Goal: Information Seeking & Learning: Learn about a topic

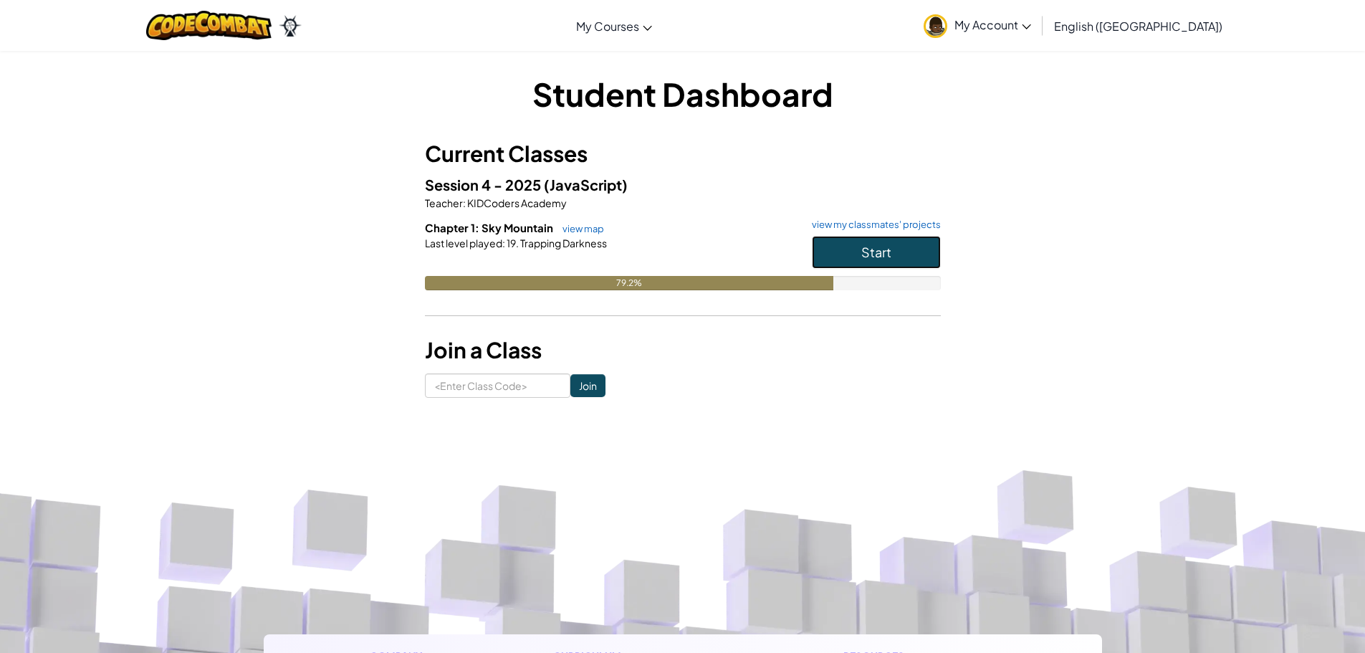
click at [878, 244] on span "Start" at bounding box center [876, 252] width 30 height 16
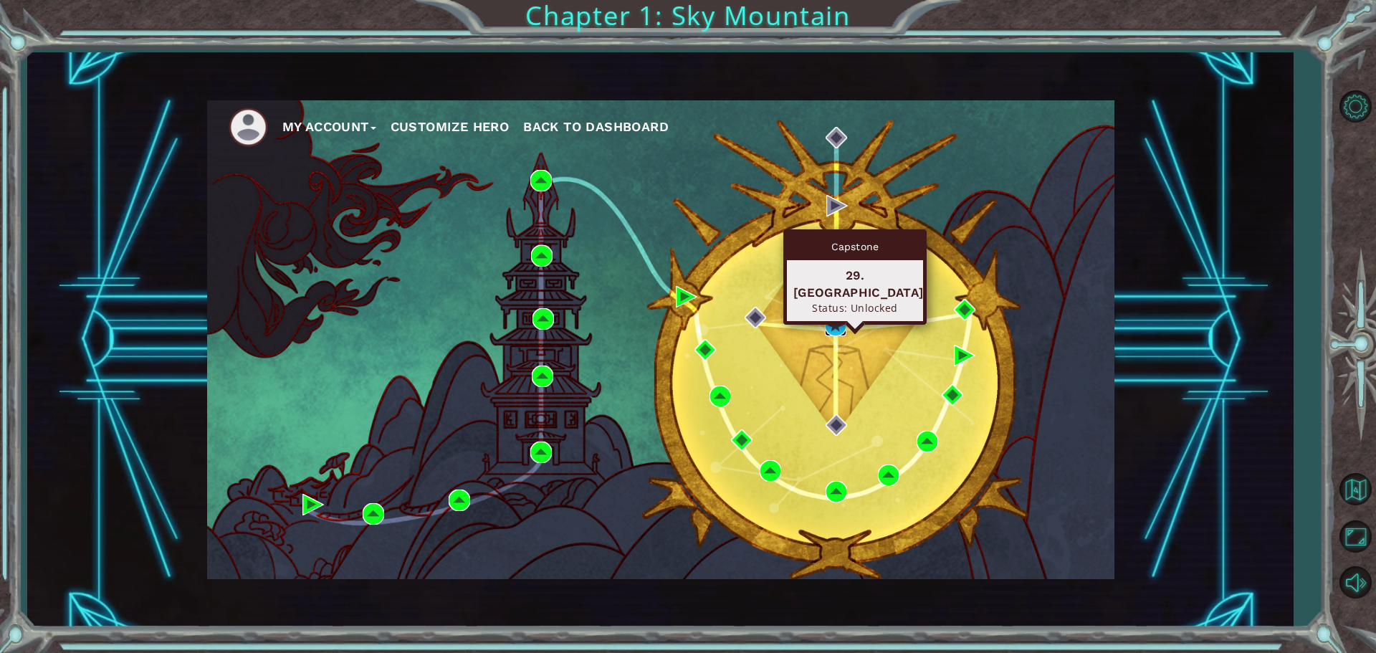
click at [837, 330] on img at bounding box center [835, 325] width 21 height 21
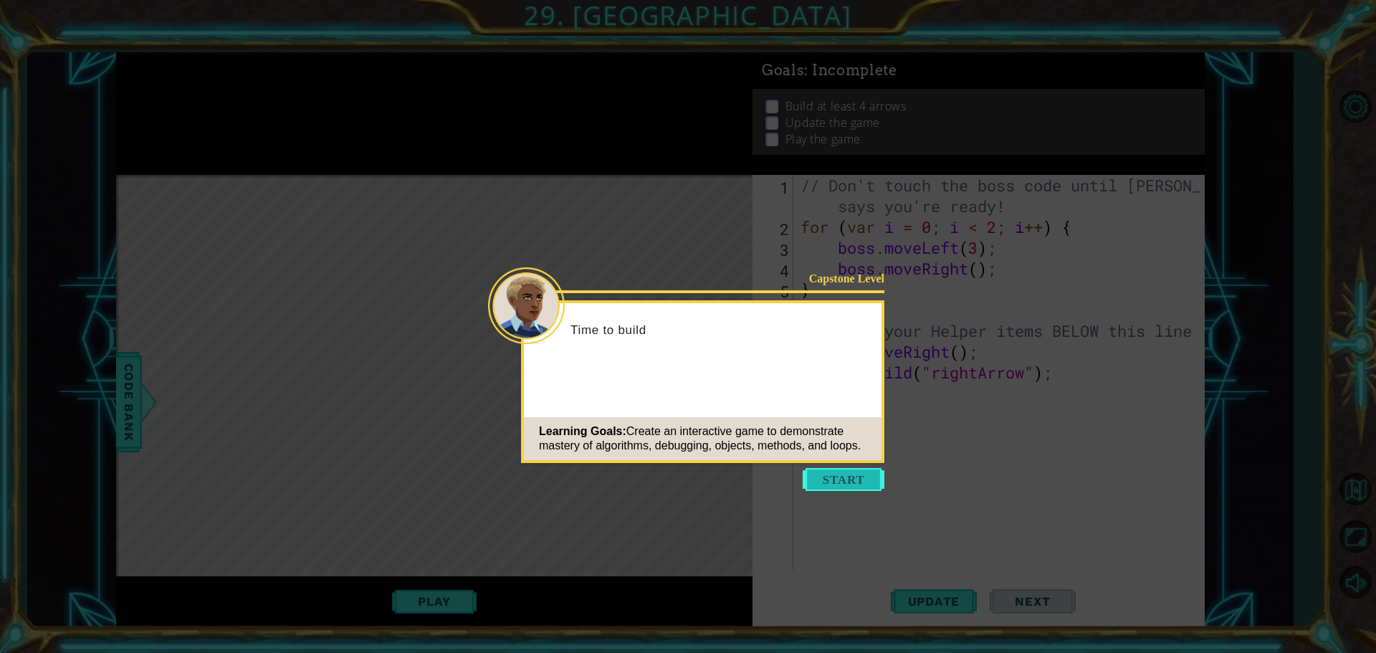
click at [854, 479] on button "Start" at bounding box center [844, 479] width 82 height 23
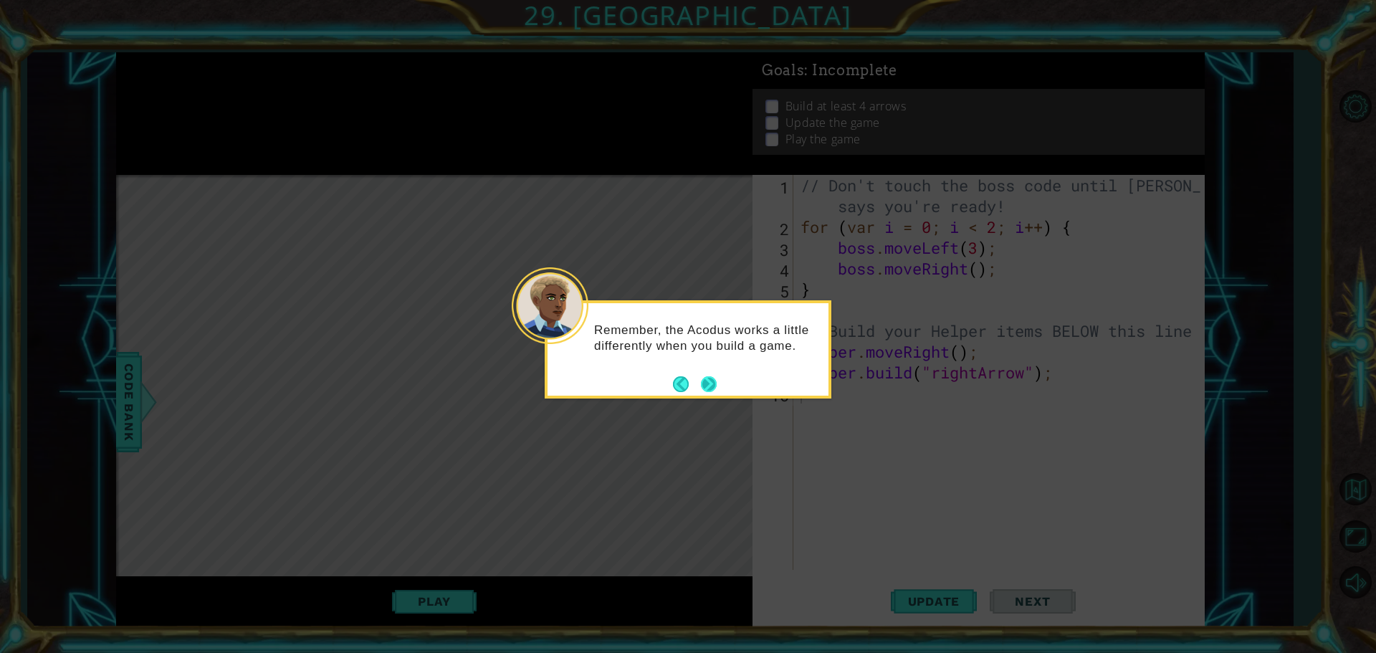
click at [707, 381] on button "Next" at bounding box center [709, 384] width 16 height 16
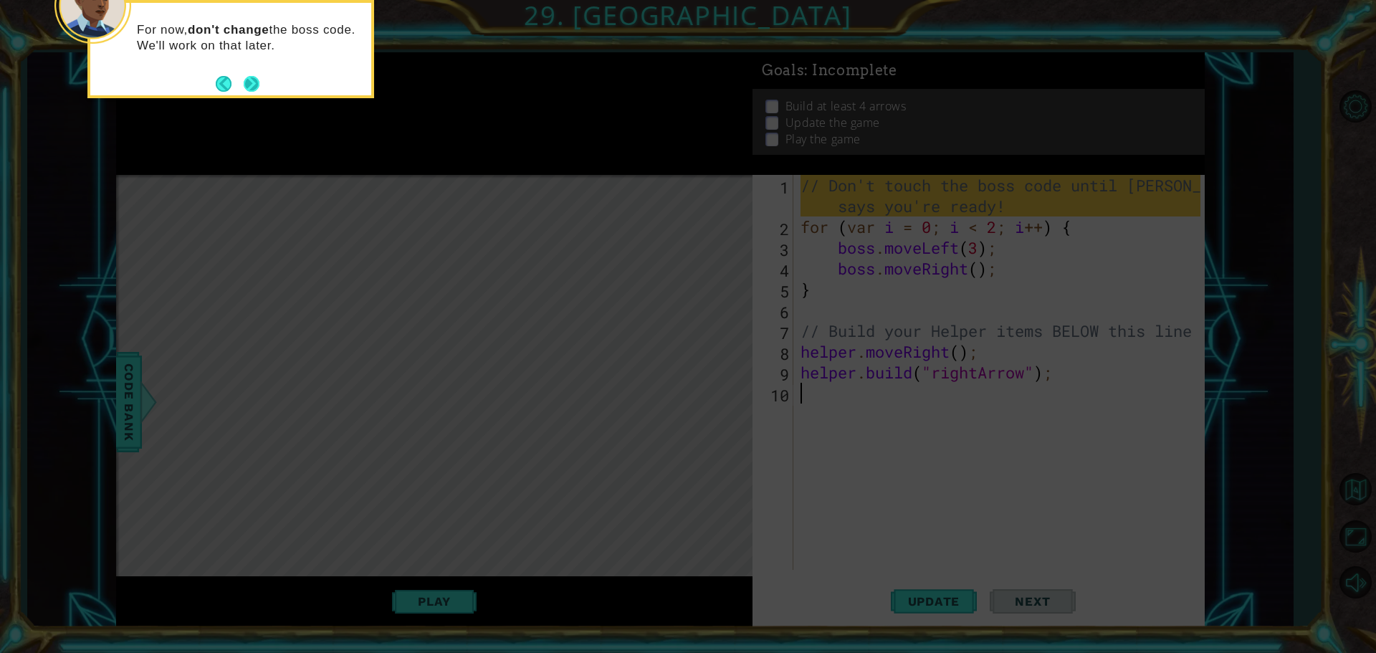
click at [254, 87] on button "Next" at bounding box center [252, 84] width 16 height 16
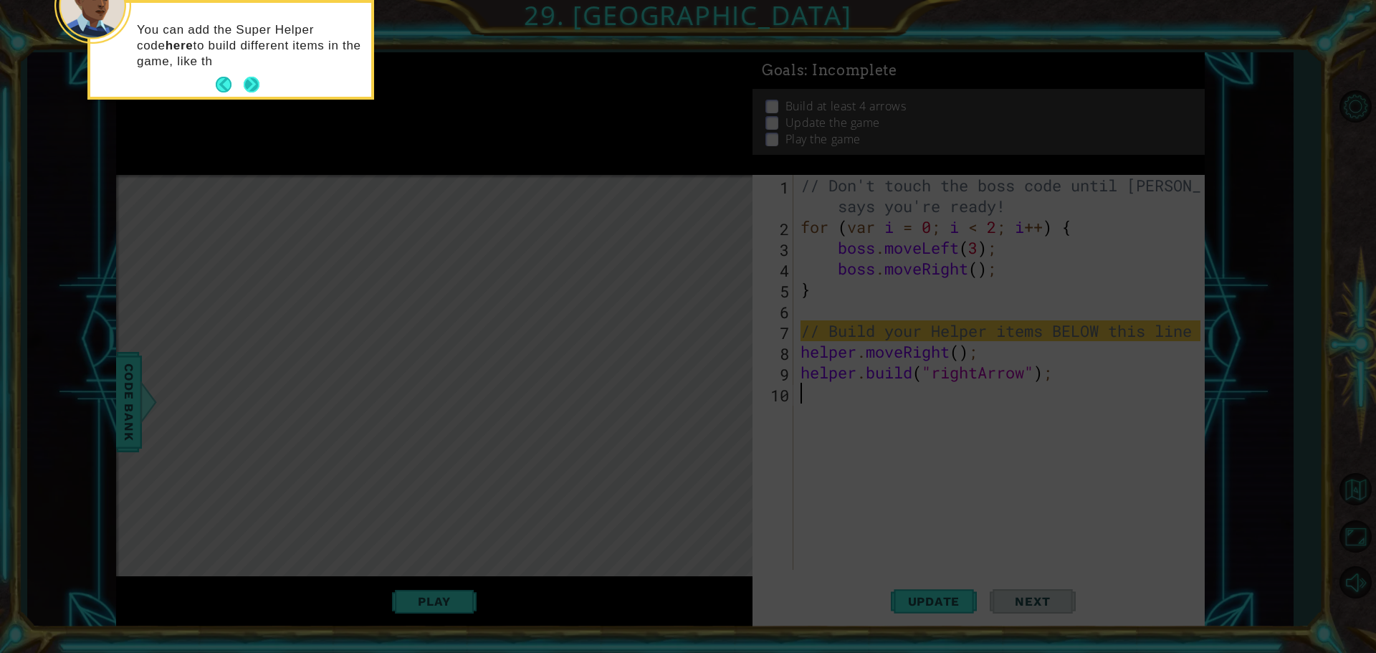
click at [258, 89] on button "Next" at bounding box center [252, 85] width 16 height 16
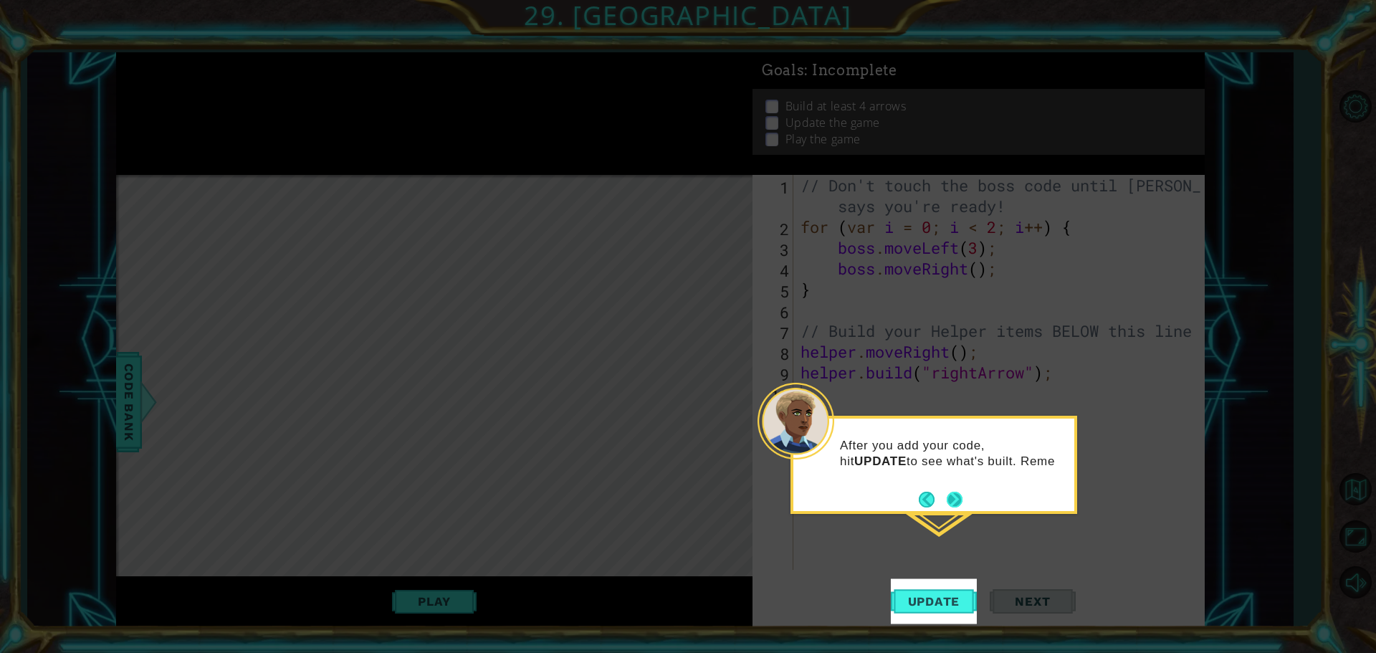
click at [959, 495] on button "Next" at bounding box center [955, 500] width 16 height 16
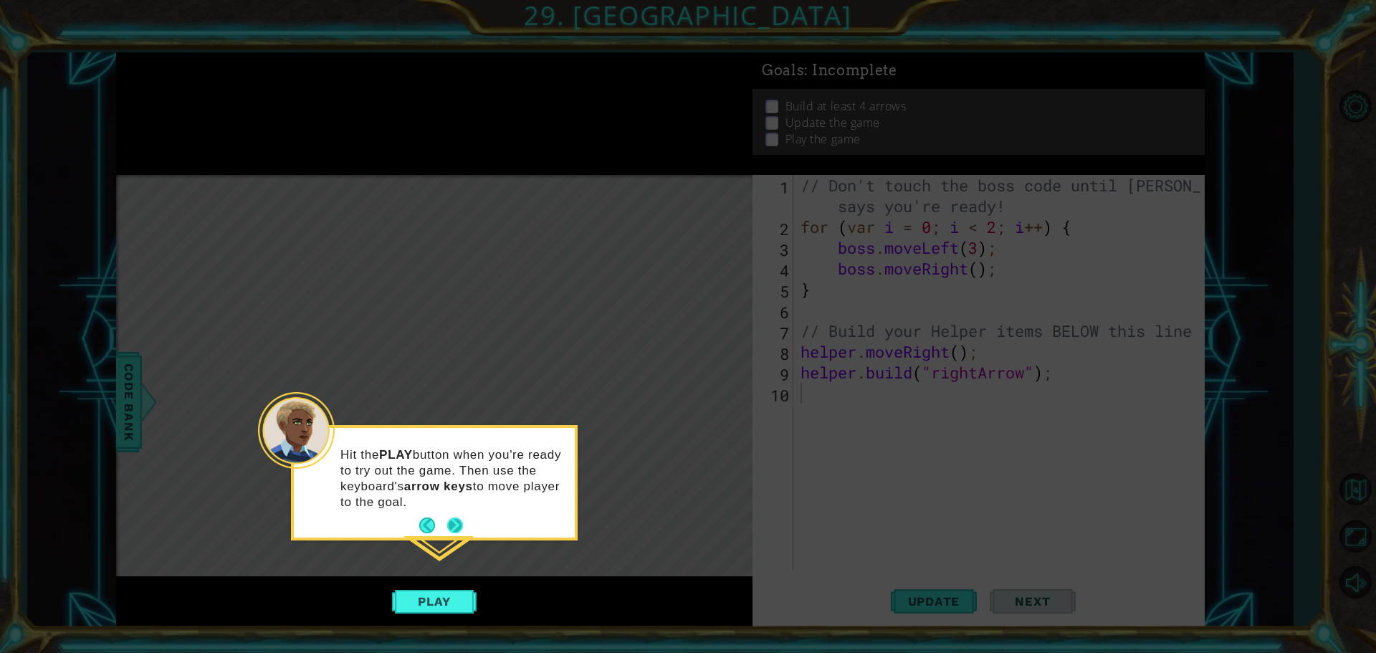
click at [459, 531] on button "Next" at bounding box center [455, 525] width 16 height 16
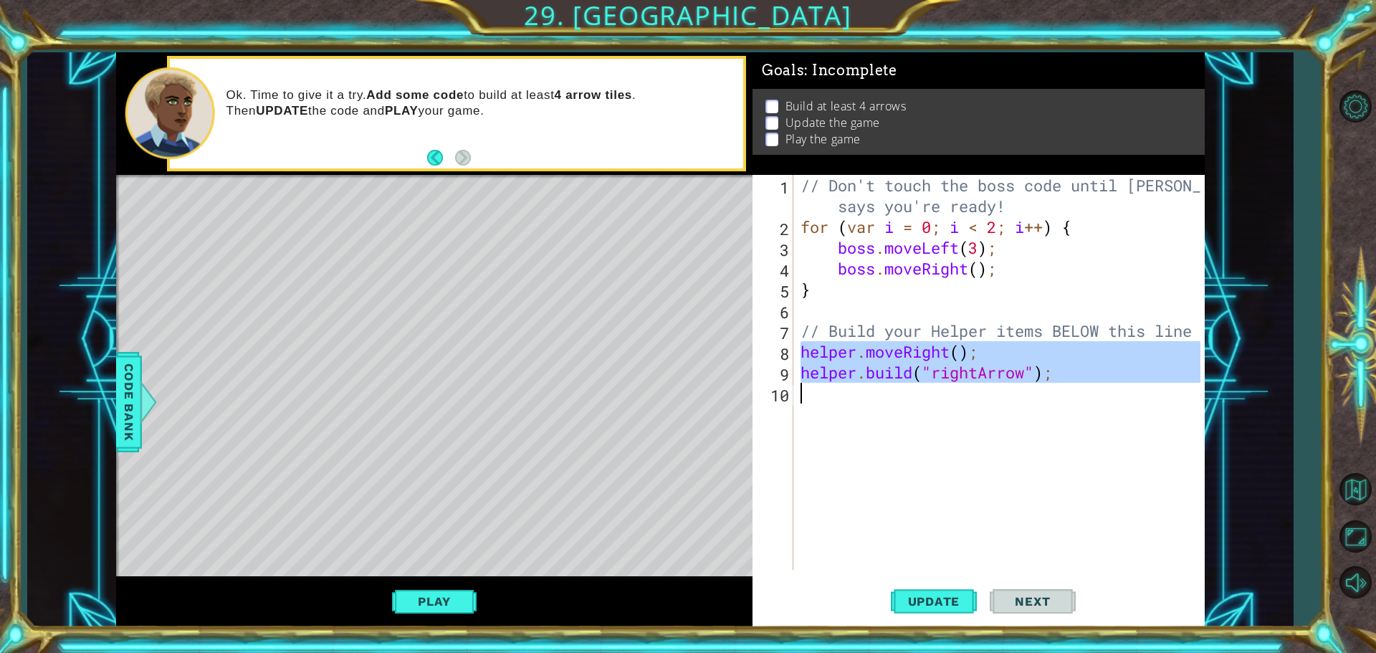
drag, startPoint x: 803, startPoint y: 349, endPoint x: 1041, endPoint y: 396, distance: 241.9
click at [1041, 396] on div "// Don't touch the boss code until [PERSON_NAME] says you're ready! for ( var i…" at bounding box center [1003, 403] width 410 height 457
type textarea "[DOMAIN_NAME]("rightArrow");"
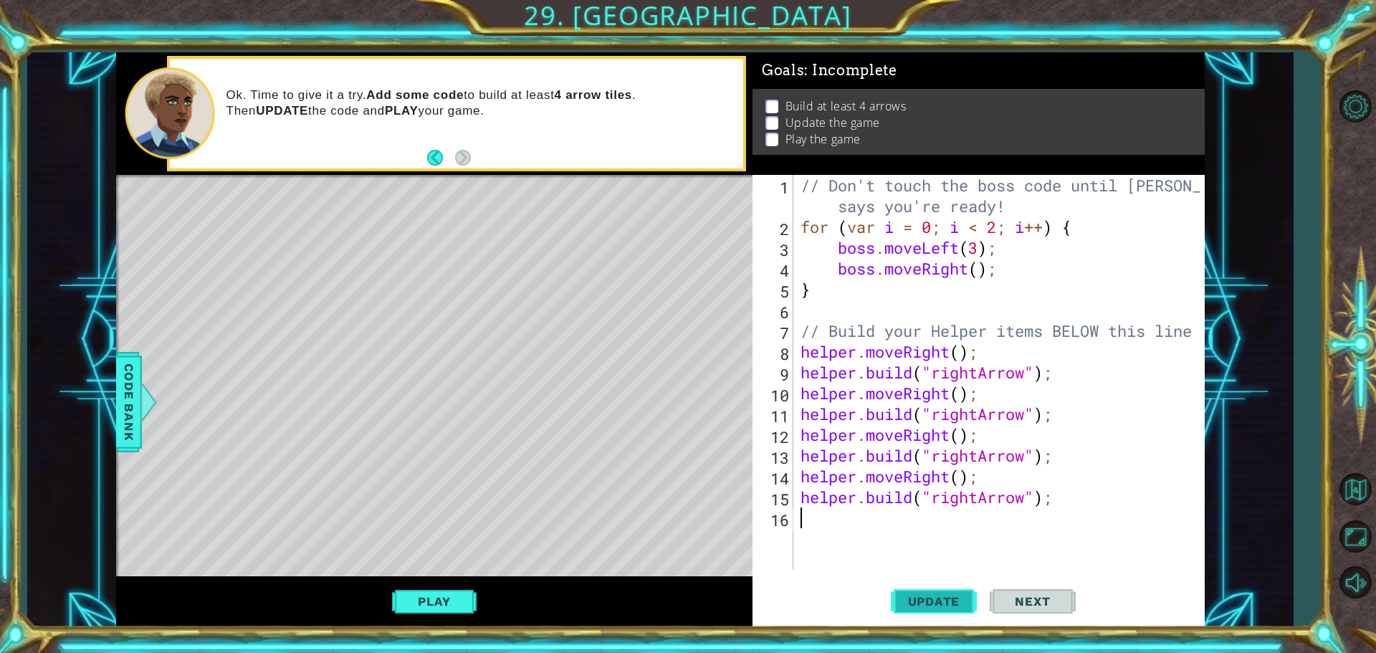
click at [948, 607] on span "Update" at bounding box center [934, 601] width 81 height 14
click at [465, 596] on button "Play" at bounding box center [434, 601] width 84 height 27
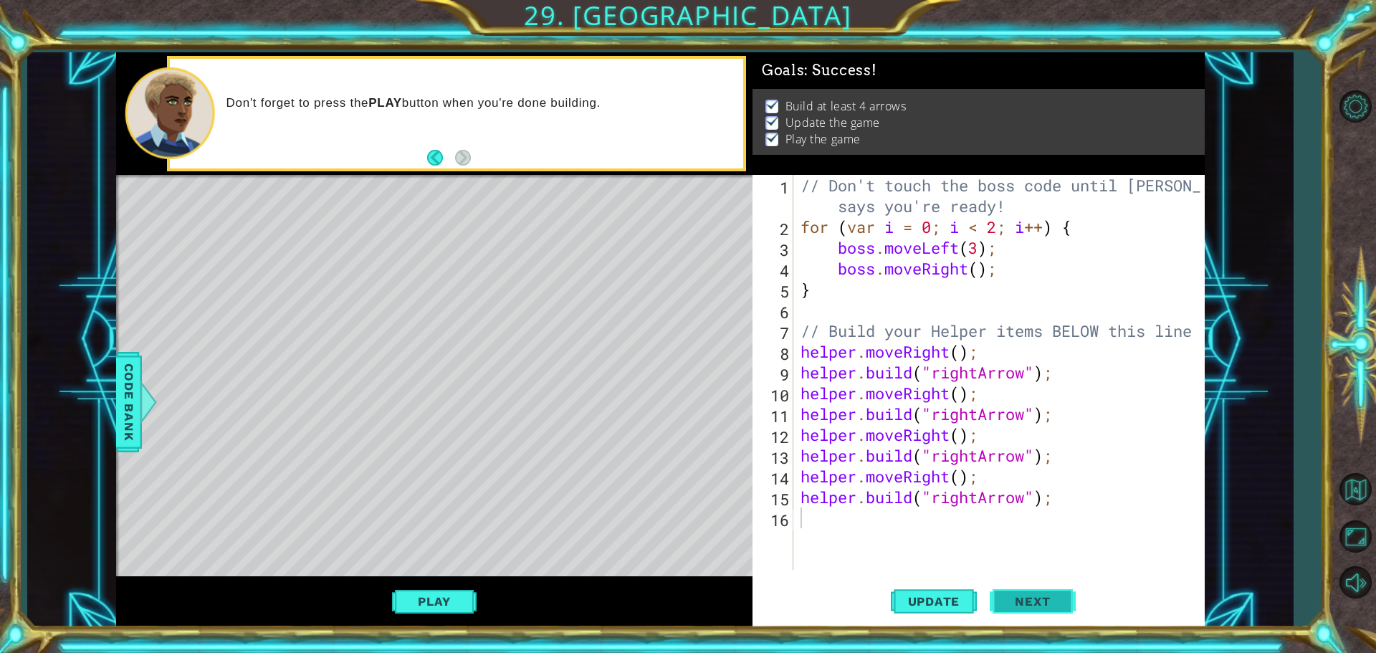
click at [1019, 603] on span "Next" at bounding box center [1032, 603] width 64 height 14
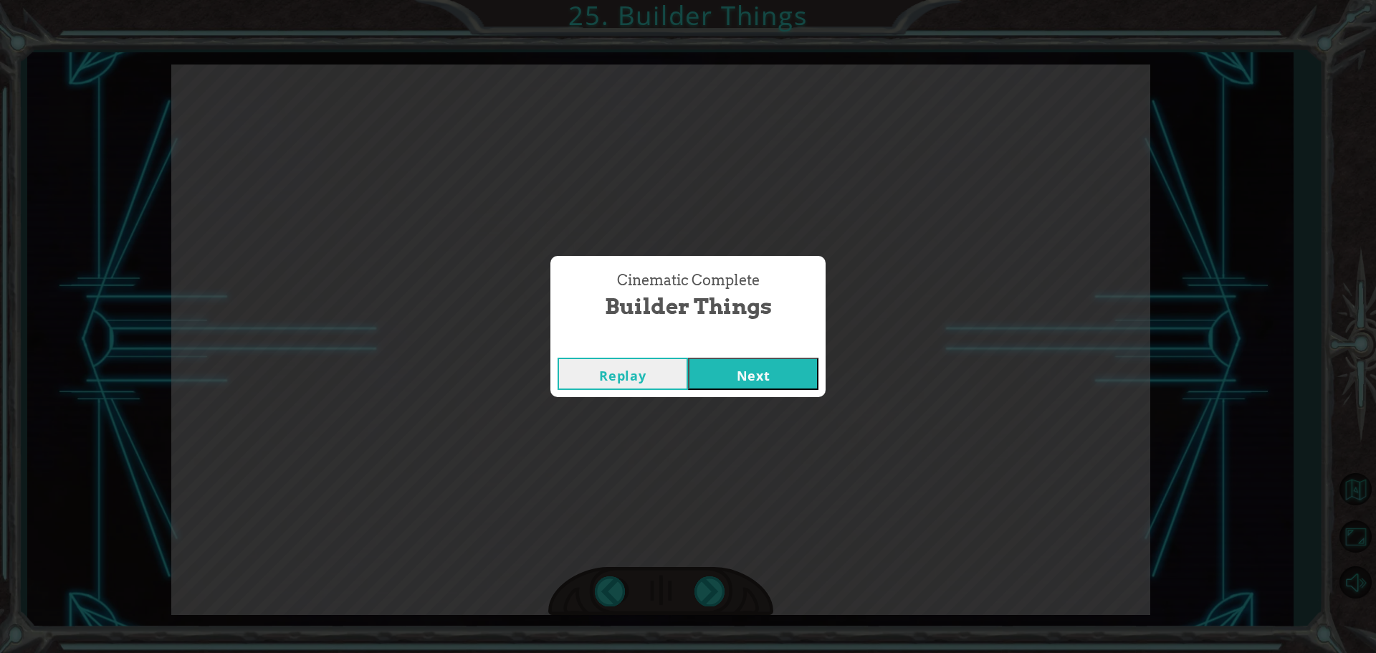
click at [795, 373] on button "Next" at bounding box center [753, 374] width 130 height 32
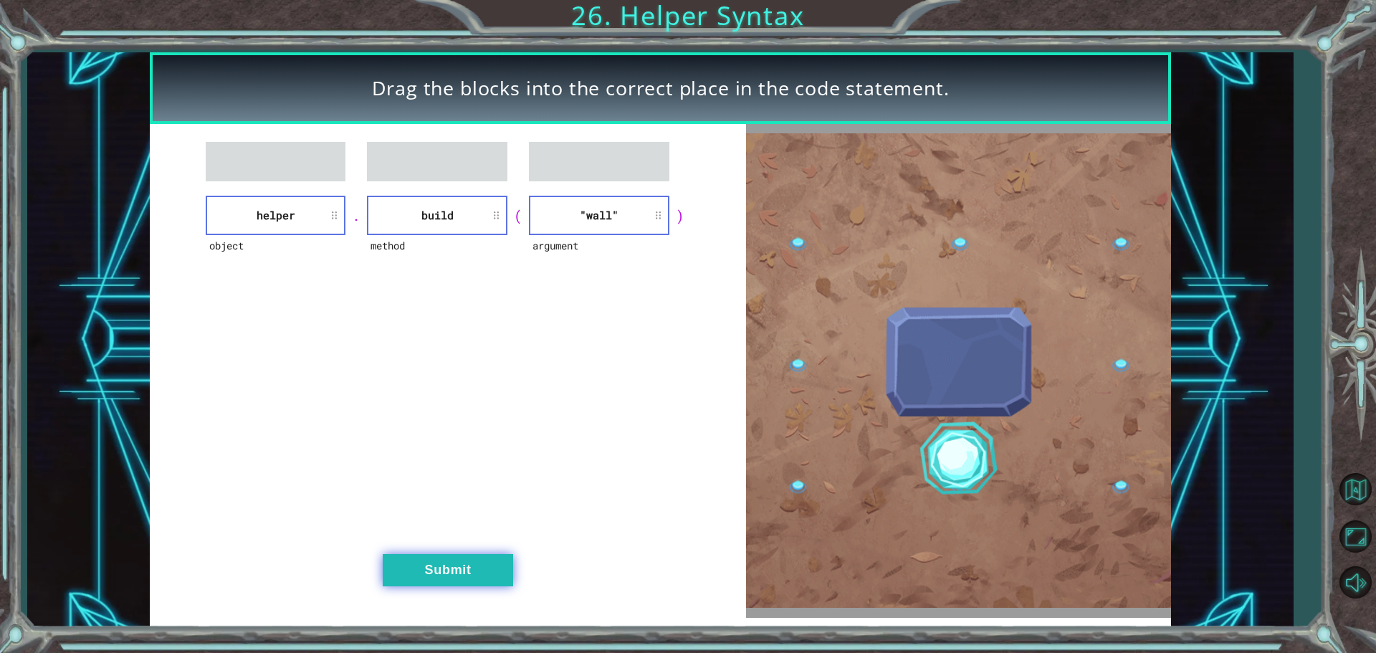
click at [458, 573] on button "Submit" at bounding box center [448, 570] width 130 height 32
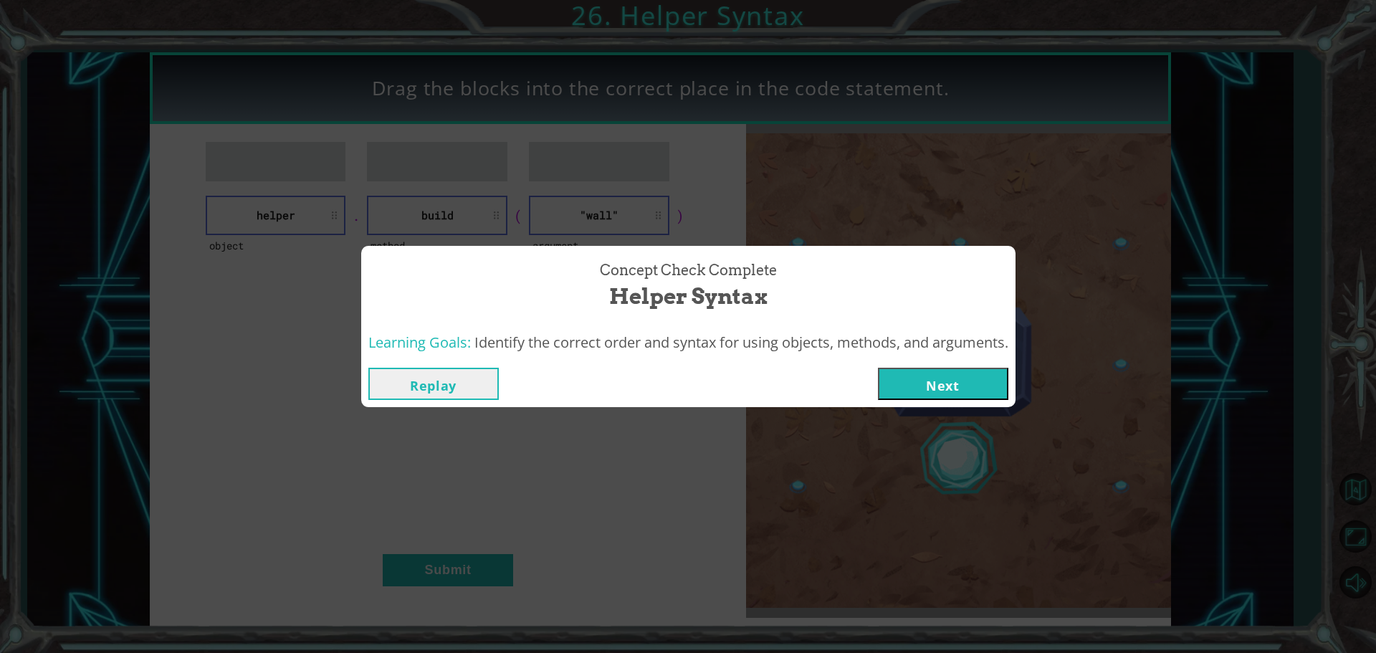
click at [981, 376] on button "Next" at bounding box center [943, 384] width 130 height 32
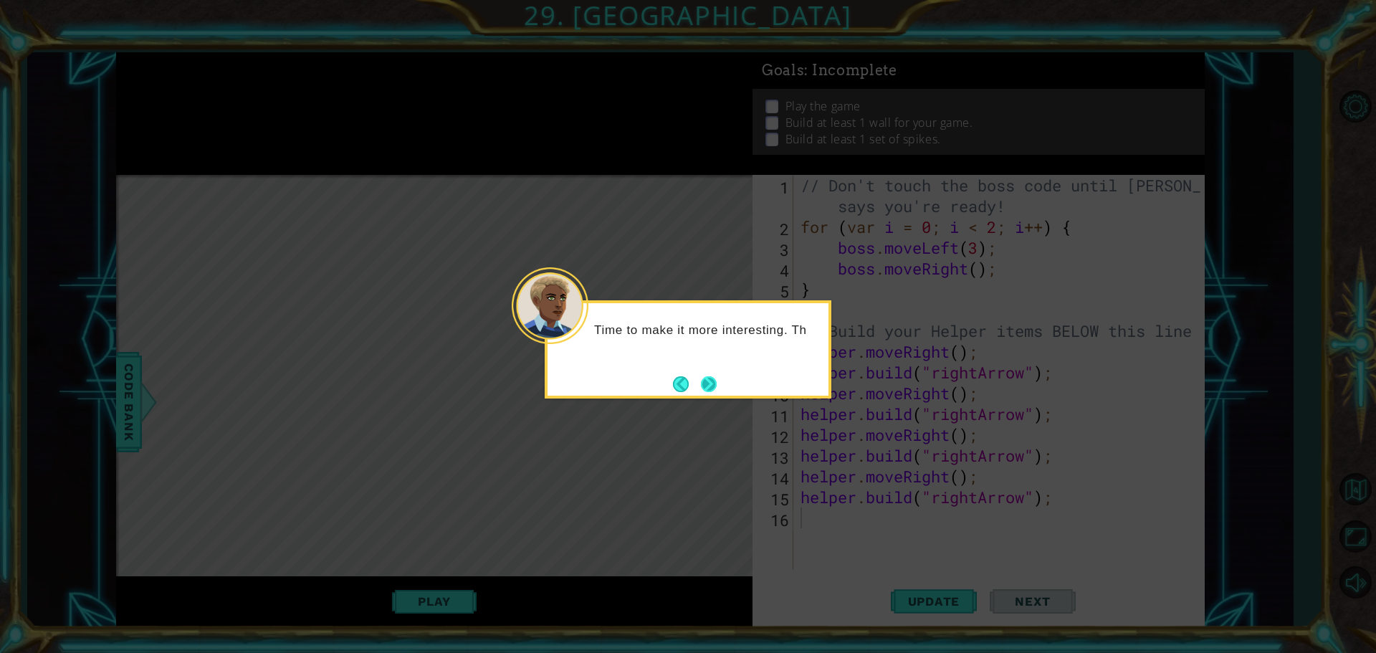
click at [709, 381] on button "Next" at bounding box center [709, 384] width 16 height 16
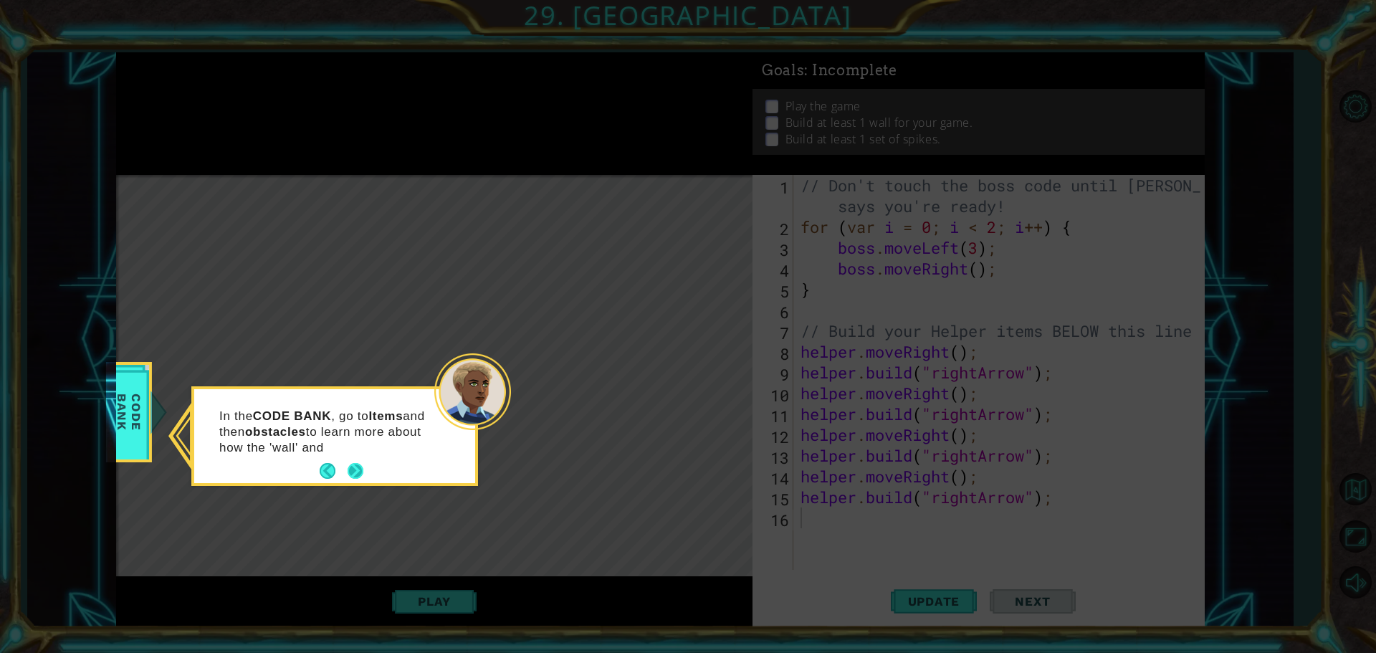
click at [363, 468] on button "Next" at bounding box center [355, 471] width 21 height 21
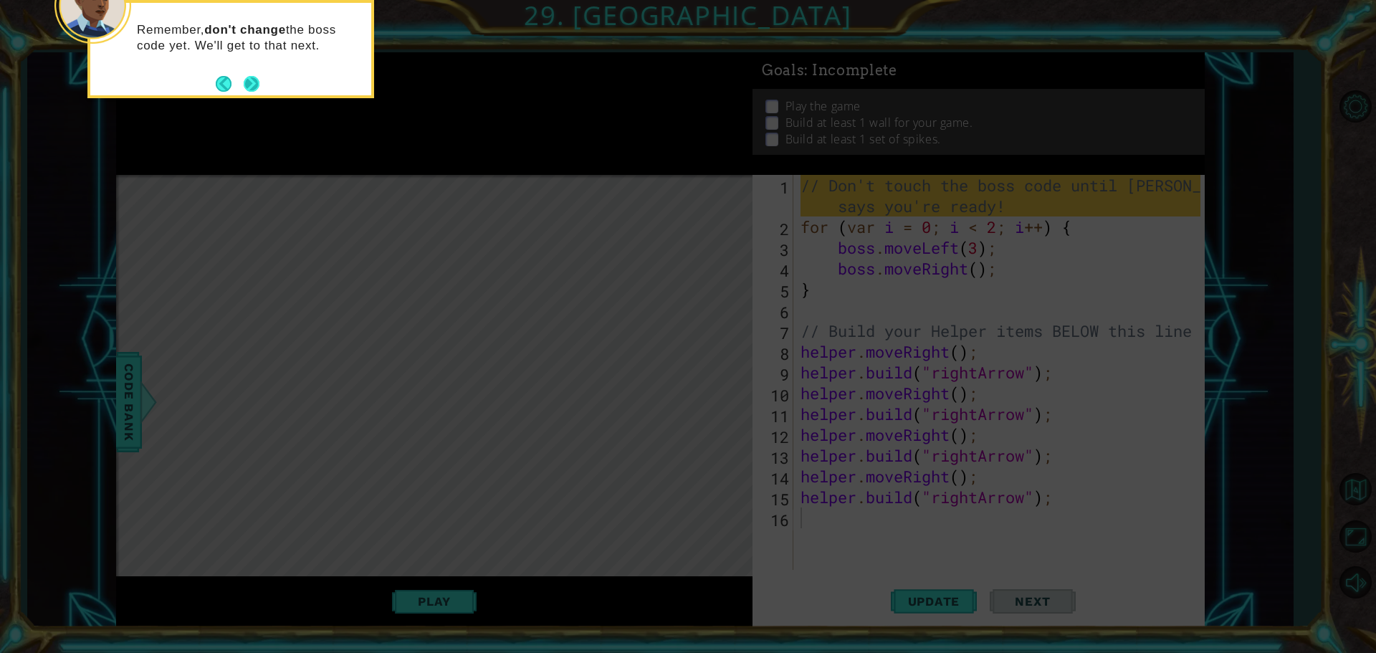
click at [245, 81] on button "Next" at bounding box center [252, 84] width 16 height 16
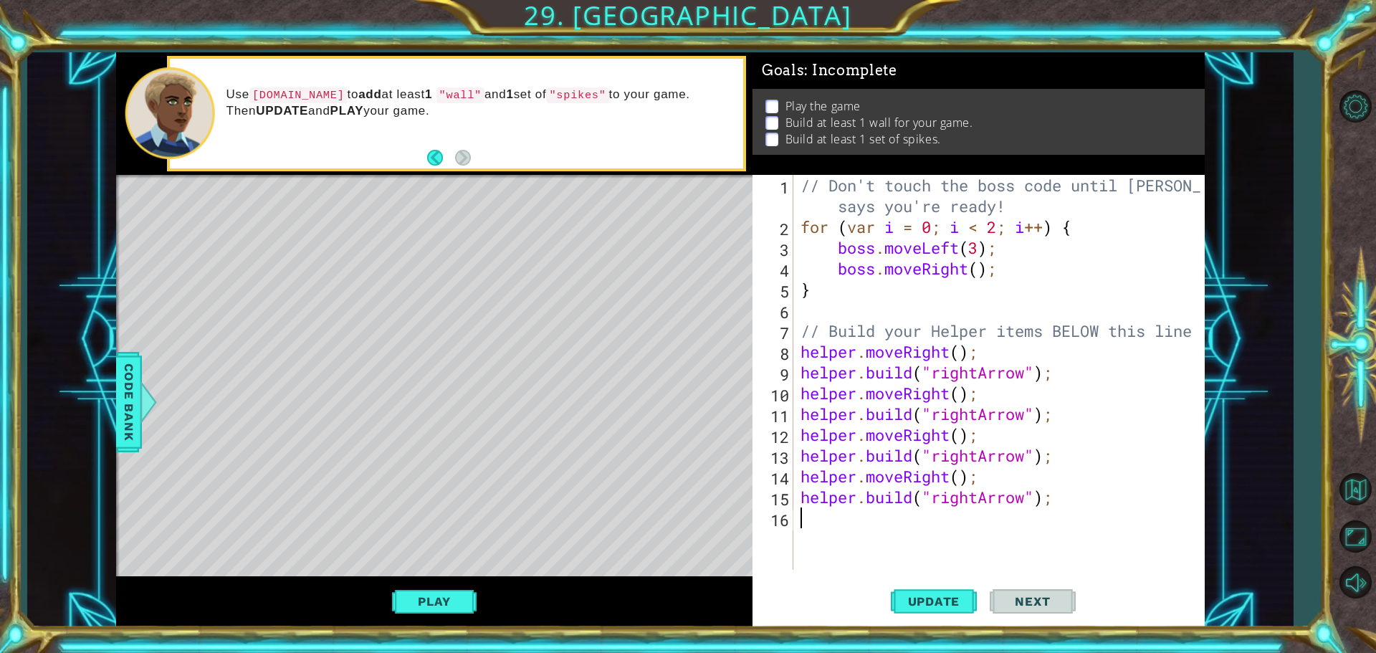
click at [1028, 371] on div "// Don't touch the boss code until [PERSON_NAME] says you're ready! for ( var i…" at bounding box center [1003, 403] width 410 height 457
click at [1023, 412] on div "// Don't touch the boss code until [PERSON_NAME] says you're ready! for ( var i…" at bounding box center [1003, 403] width 410 height 457
type textarea "[DOMAIN_NAME]("spikes");"
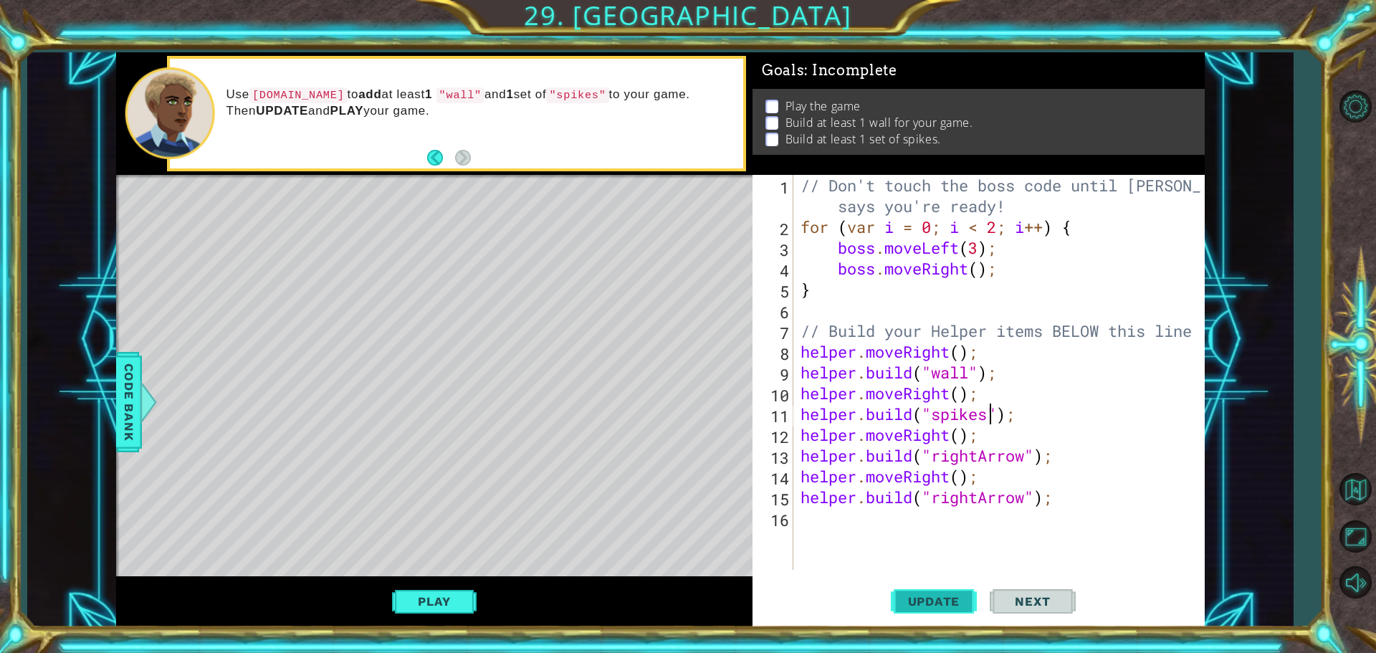
click at [945, 609] on button "Update" at bounding box center [934, 600] width 86 height 45
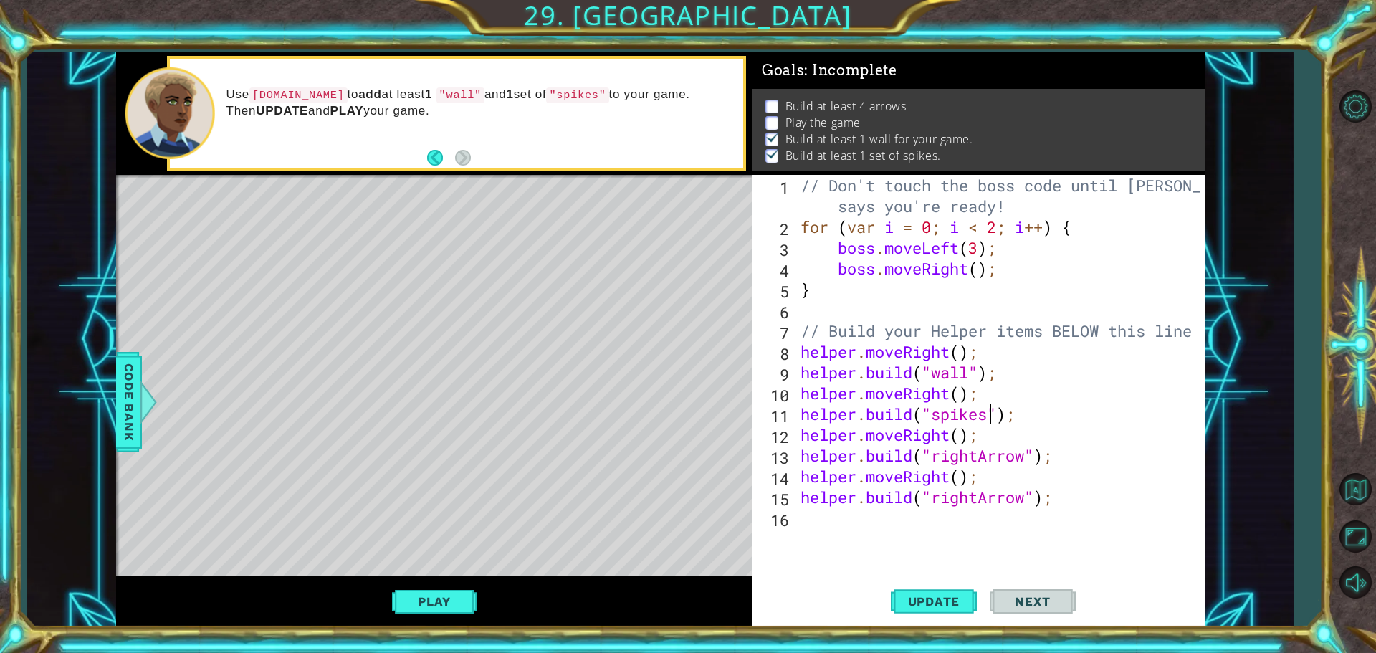
click at [469, 602] on button "Play" at bounding box center [434, 601] width 84 height 27
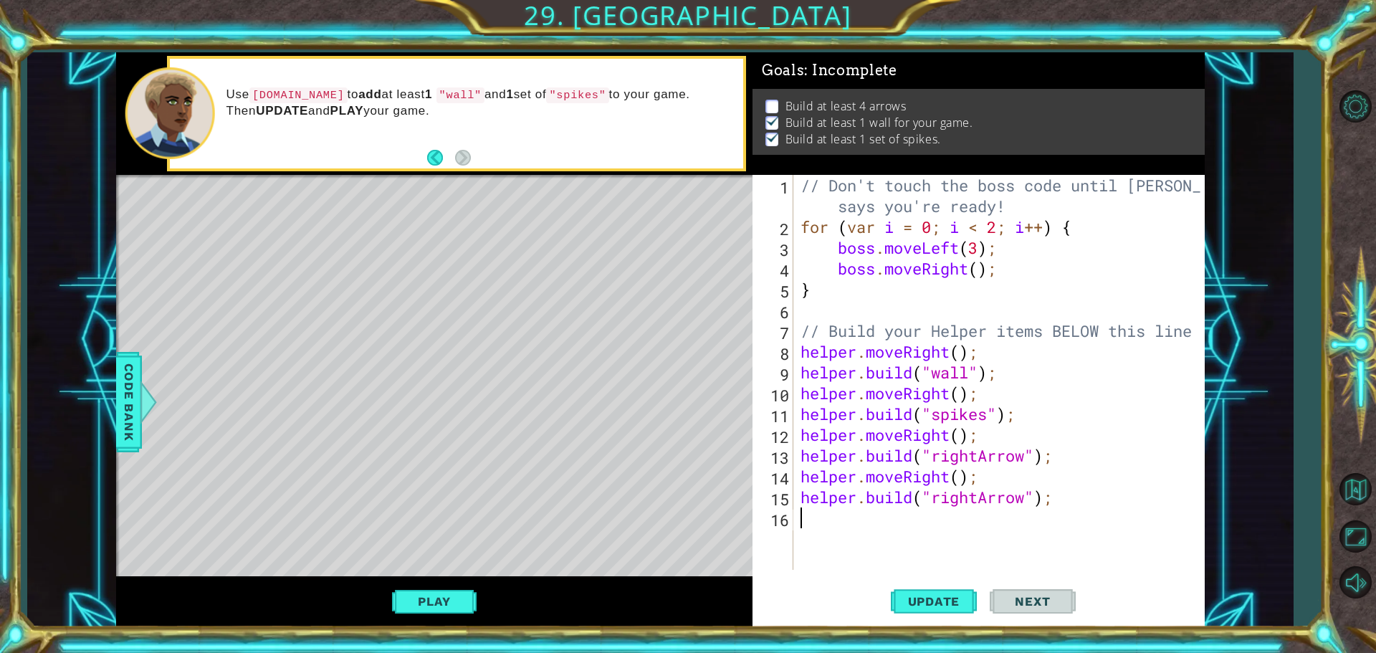
click at [859, 527] on div "// Don't touch the boss code until [PERSON_NAME] says you're ready! for ( var i…" at bounding box center [1003, 403] width 410 height 457
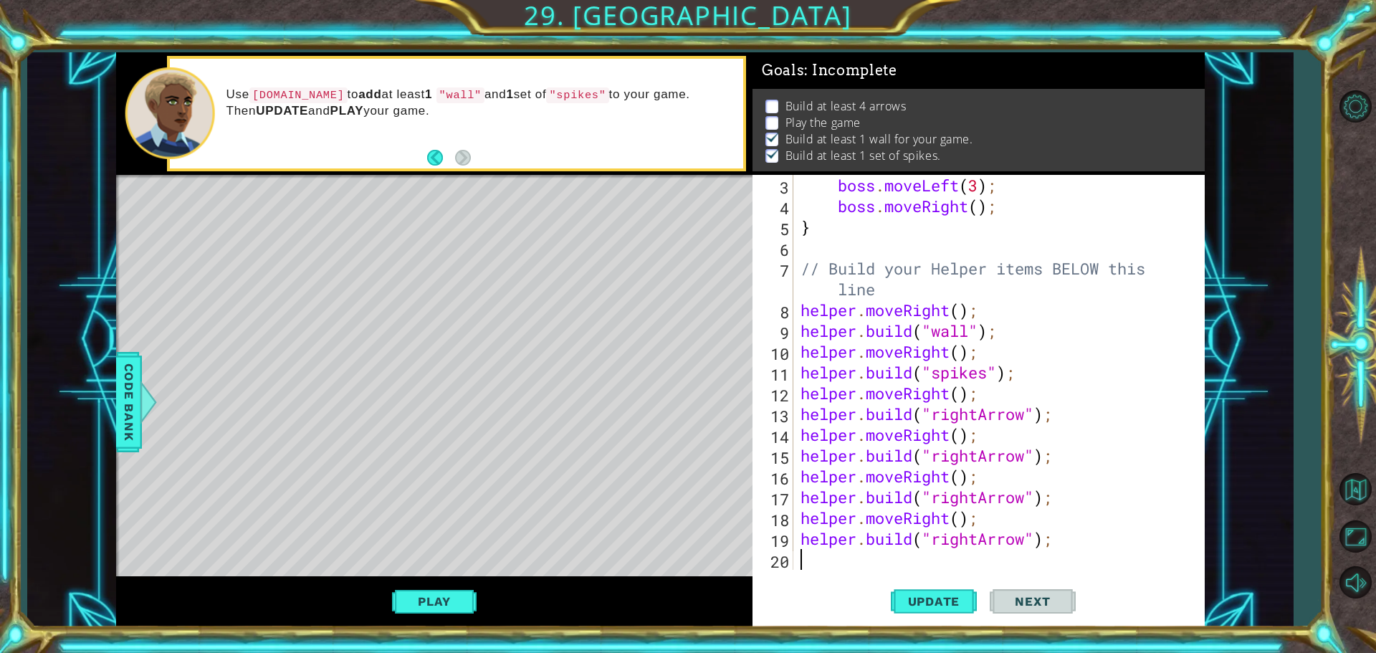
scroll to position [62, 0]
click at [941, 610] on button "Update" at bounding box center [934, 600] width 86 height 45
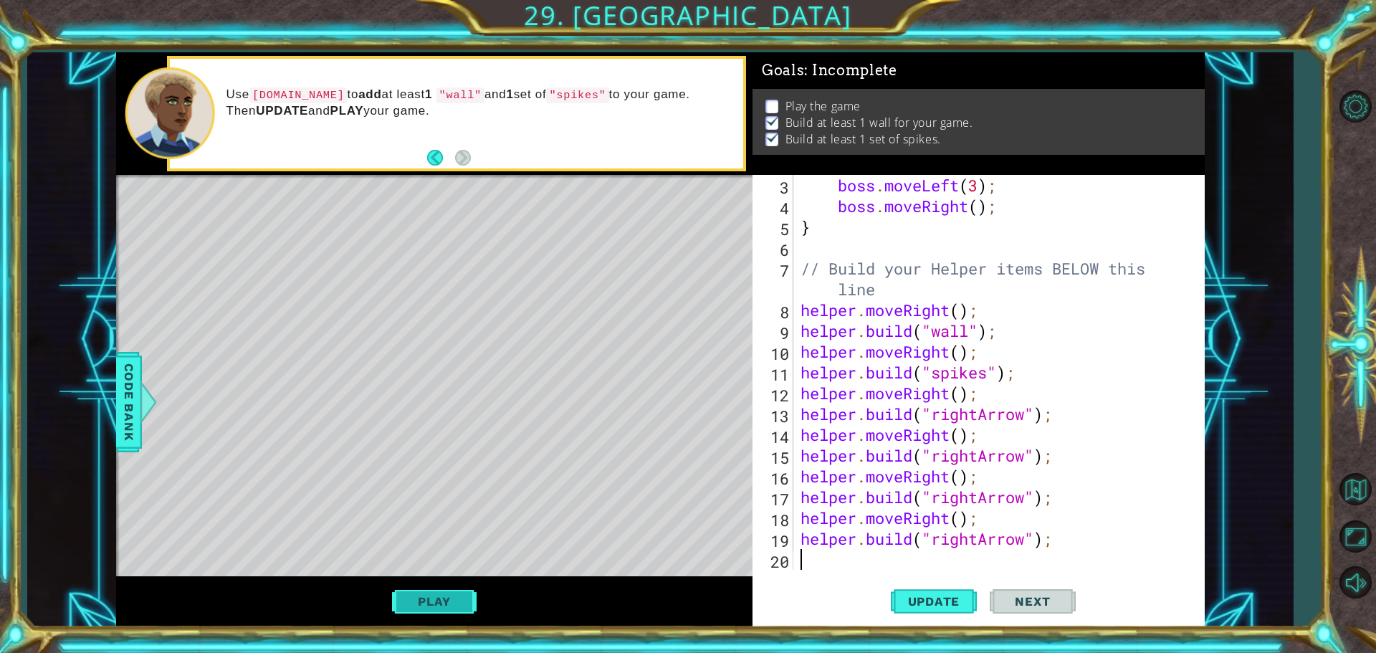
click at [424, 604] on button "Play" at bounding box center [434, 601] width 84 height 27
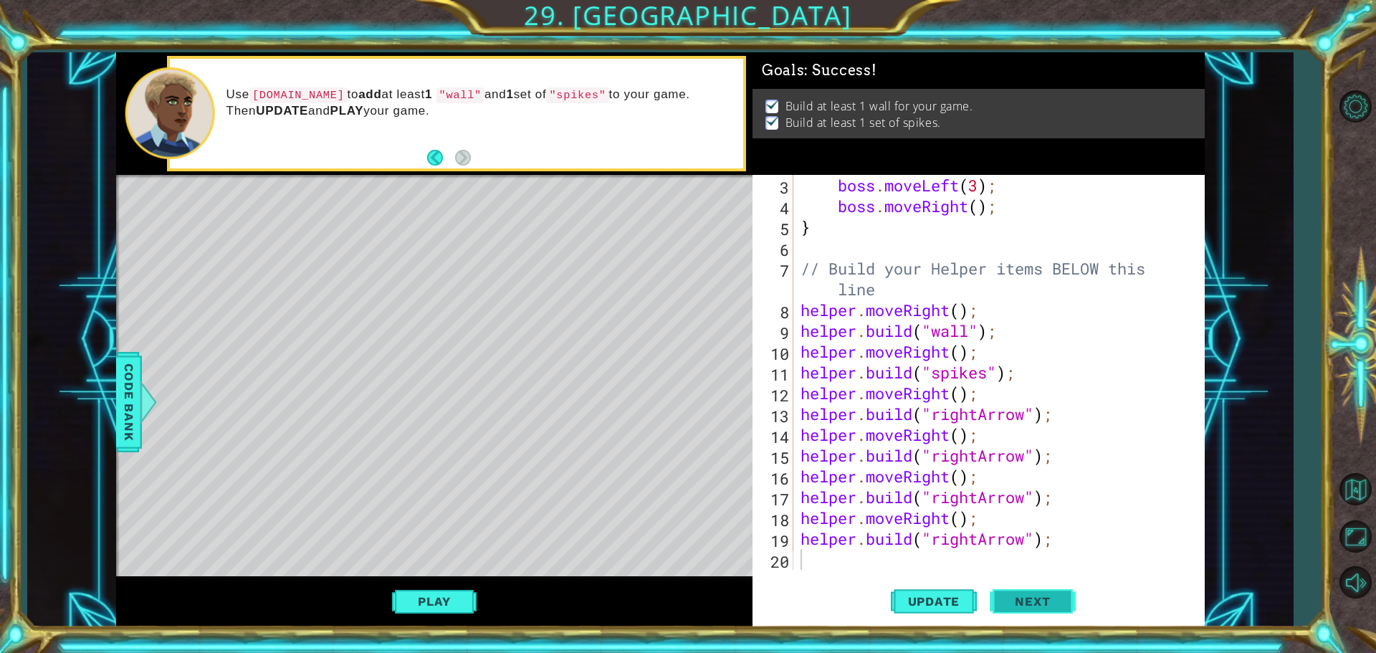
click at [1015, 599] on span "Next" at bounding box center [1032, 603] width 64 height 14
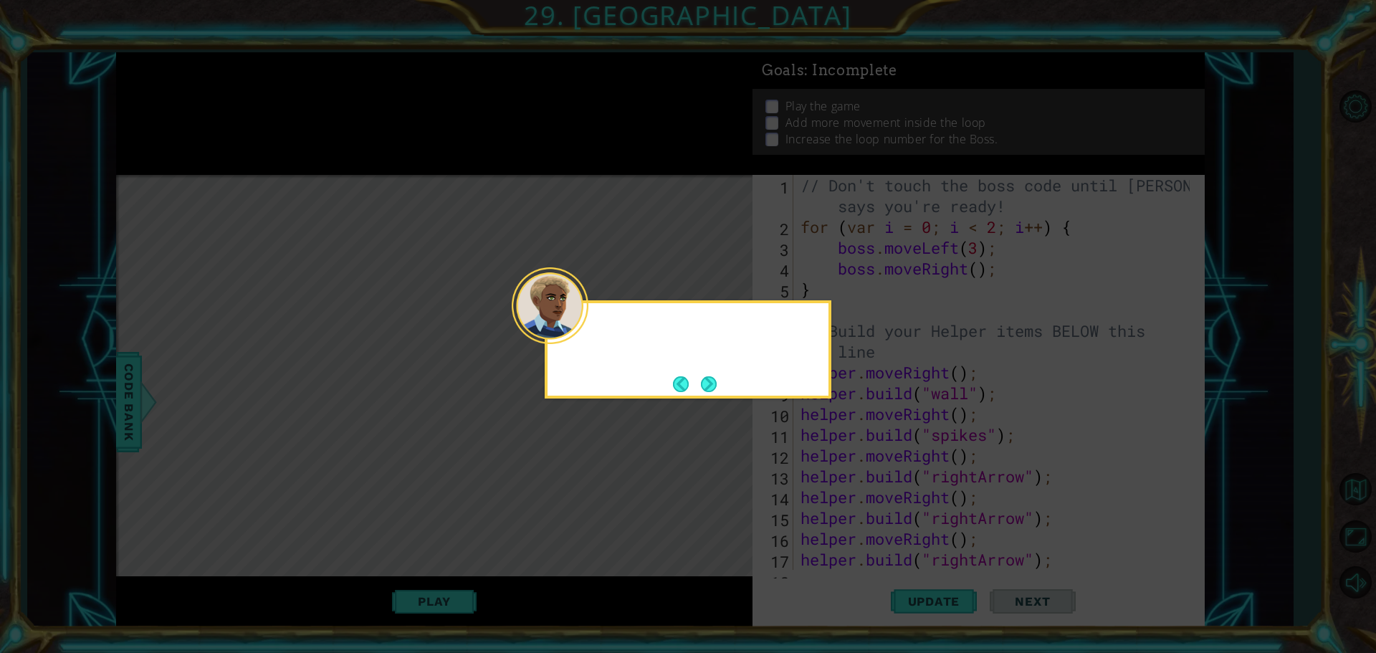
scroll to position [0, 0]
click at [701, 389] on button "Next" at bounding box center [709, 384] width 16 height 16
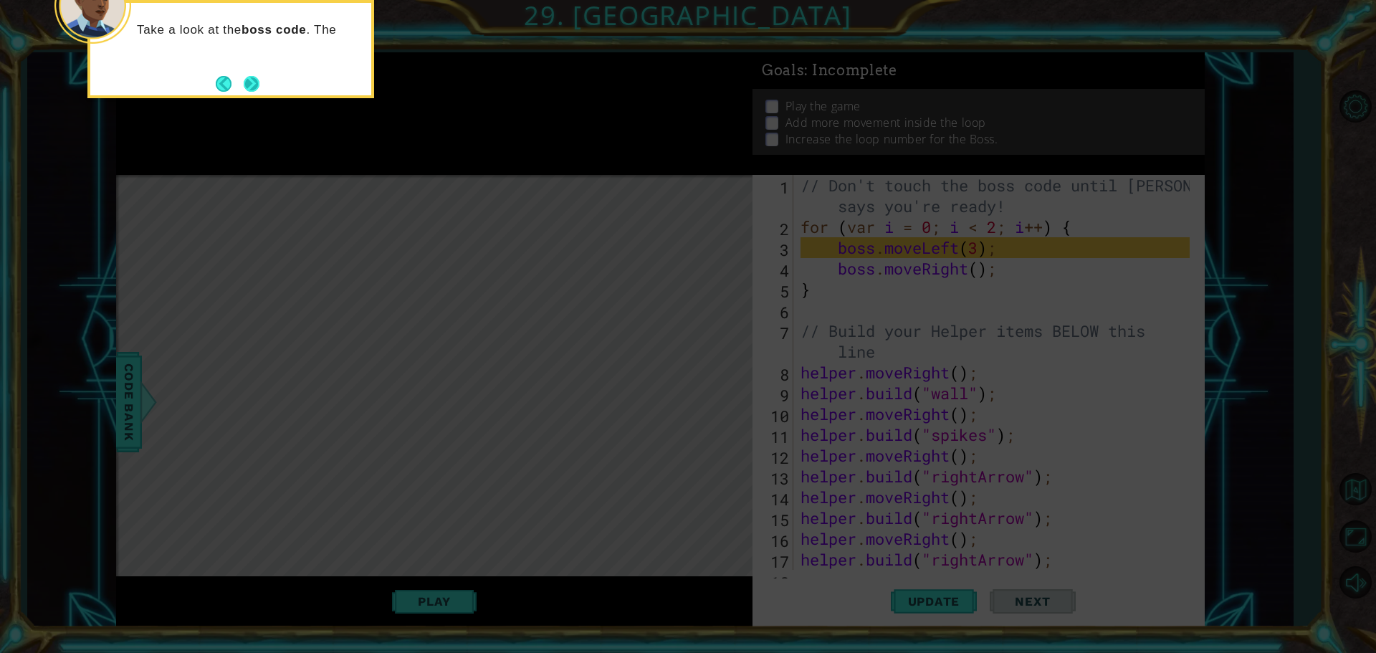
click at [254, 65] on div "Take a look at the boss code . The" at bounding box center [230, 34] width 281 height 62
click at [254, 71] on div "Take a look at the boss code . The boss is a different object, so" at bounding box center [230, 45] width 281 height 72
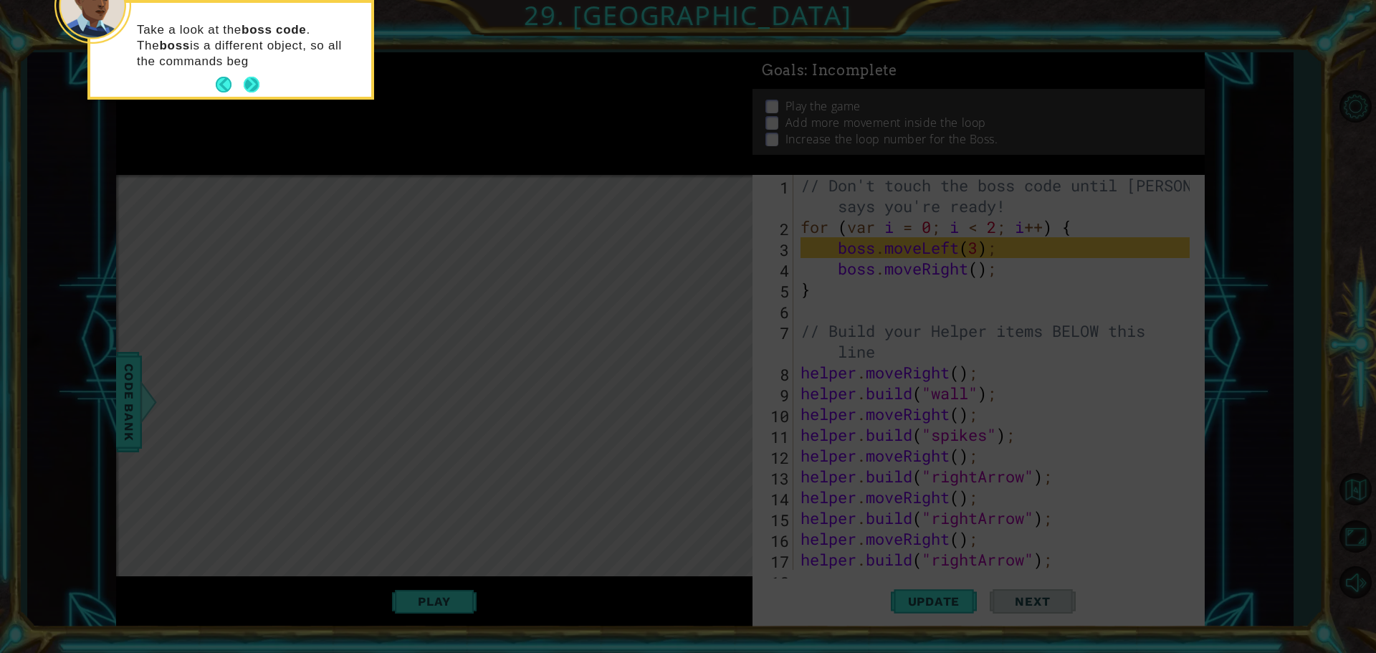
click at [252, 82] on button "Next" at bounding box center [252, 85] width 16 height 16
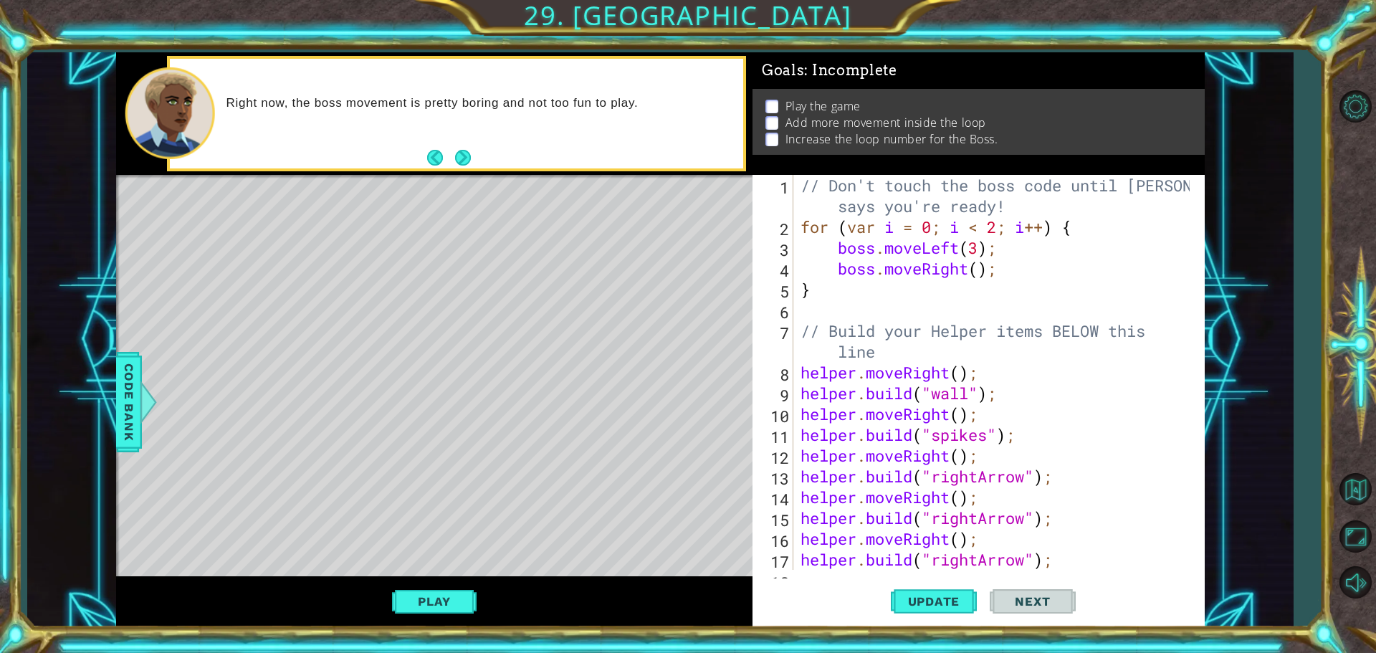
click at [463, 161] on button "Next" at bounding box center [463, 158] width 16 height 16
